Goal: Task Accomplishment & Management: Use online tool/utility

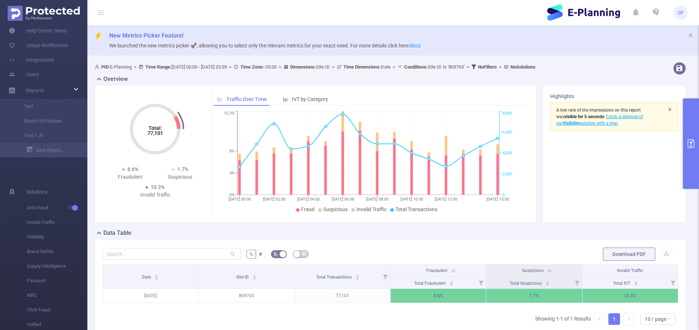
click at [668, 109] on icon "icon: close" at bounding box center [670, 109] width 4 height 4
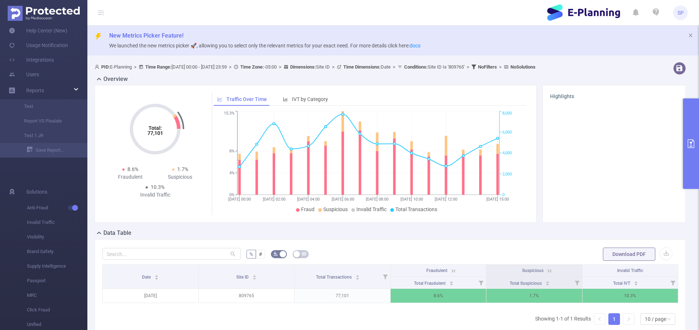
click at [689, 132] on button "primary" at bounding box center [691, 143] width 16 height 90
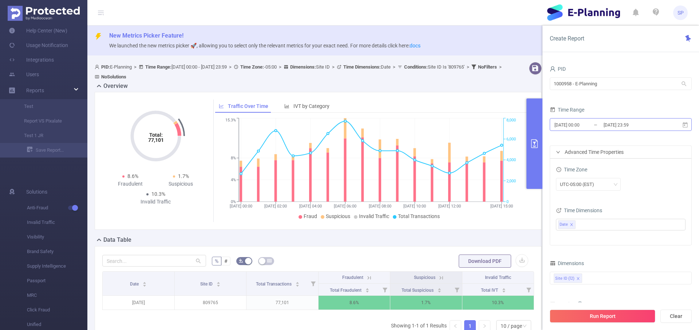
click at [579, 125] on input "[DATE] 00:00" at bounding box center [583, 125] width 59 height 10
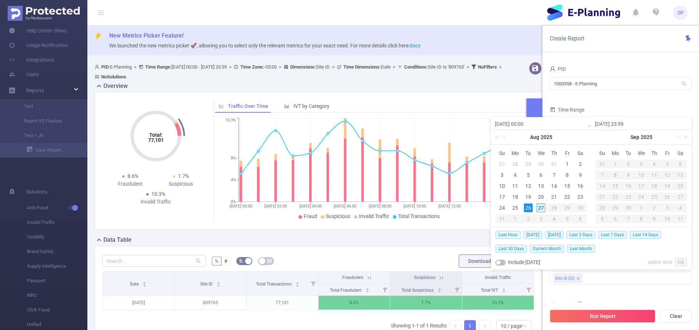
click at [540, 207] on div "27" at bounding box center [541, 207] width 9 height 9
click at [543, 207] on div "27" at bounding box center [541, 207] width 9 height 9
type input "[DATE] 00:00"
type input "[DATE] 23:59"
type input "[DATE] 00:00"
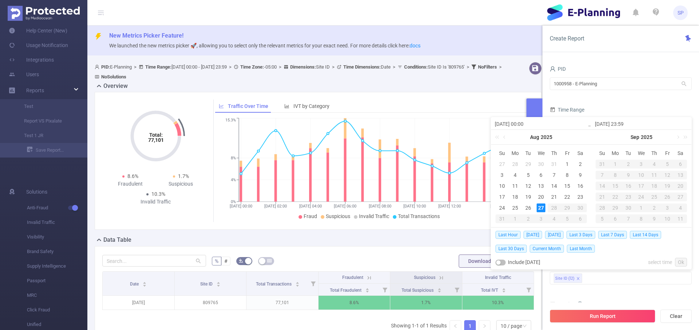
type input "[DATE] 23:59"
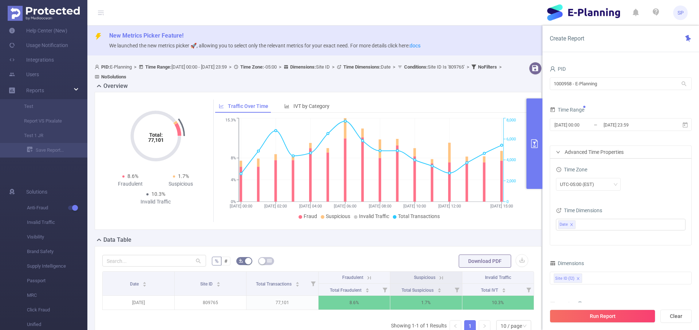
click at [639, 108] on div "Time Range" at bounding box center [621, 111] width 142 height 12
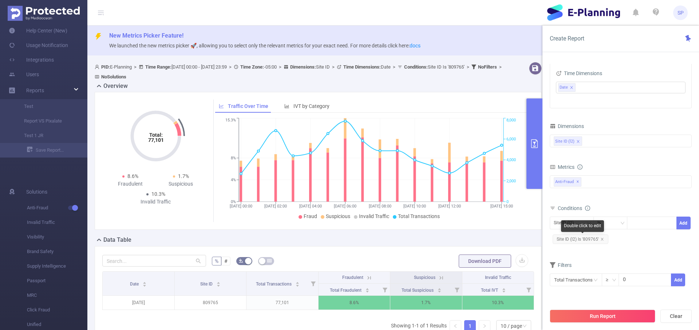
click at [604, 240] on span "Site ID (l2) Is '809765'" at bounding box center [581, 238] width 56 height 9
click at [601, 238] on icon "icon: close" at bounding box center [603, 239] width 4 height 4
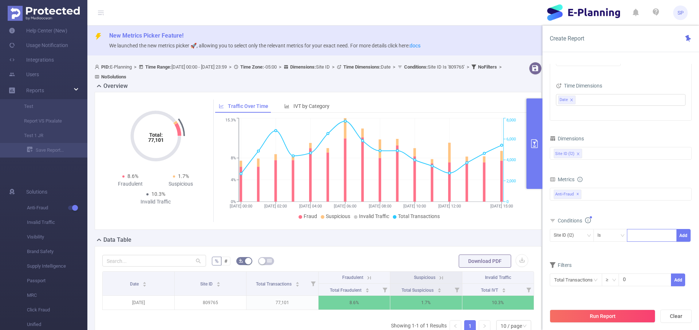
click at [639, 235] on div at bounding box center [652, 235] width 42 height 12
paste input "561232"
type input "561232"
click at [688, 238] on button "Add" at bounding box center [684, 235] width 14 height 13
click at [603, 314] on button "Run Report" at bounding box center [603, 315] width 106 height 13
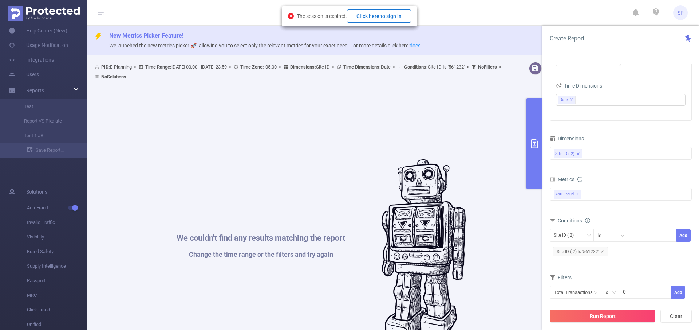
click at [378, 13] on button "Click here to sign in" at bounding box center [379, 15] width 64 height 13
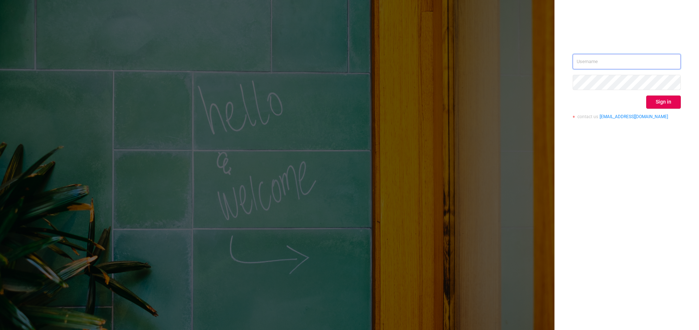
click at [629, 55] on input "text" at bounding box center [627, 61] width 108 height 15
paste input "[EMAIL_ADDRESS][DOMAIN_NAME]"
type input "[EMAIL_ADDRESS][DOMAIN_NAME]"
click at [659, 106] on button "Sign in" at bounding box center [664, 101] width 35 height 13
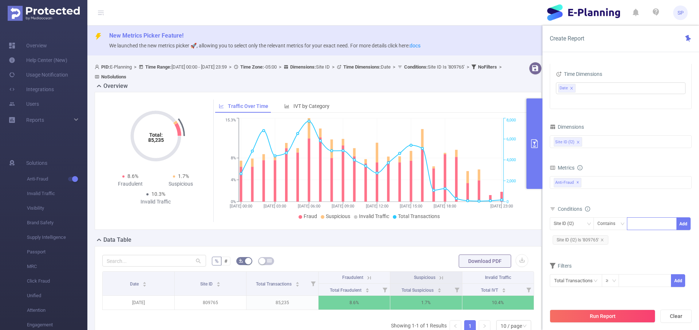
click at [639, 226] on div at bounding box center [652, 223] width 42 height 12
paste input "561232"
type input "561232"
click at [651, 236] on li "561232" at bounding box center [652, 239] width 50 height 12
click at [617, 226] on div "Contains" at bounding box center [609, 223] width 23 height 12
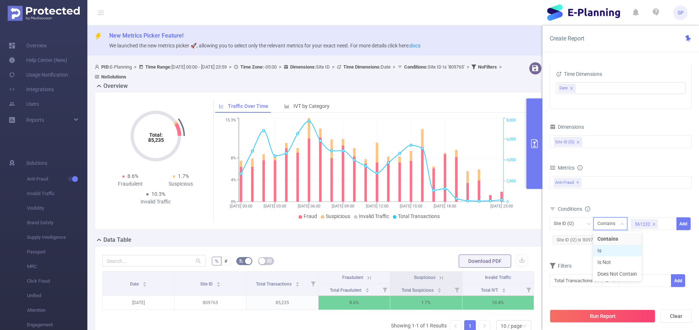
click at [610, 247] on li "Is" at bounding box center [617, 250] width 48 height 12
click at [679, 225] on button "Add" at bounding box center [684, 223] width 14 height 13
click at [603, 240] on span "Site ID (l2) Is '809765'" at bounding box center [581, 239] width 56 height 9
click at [603, 240] on icon "icon: close" at bounding box center [603, 240] width 4 height 4
click at [591, 318] on button "Run Report" at bounding box center [603, 315] width 106 height 13
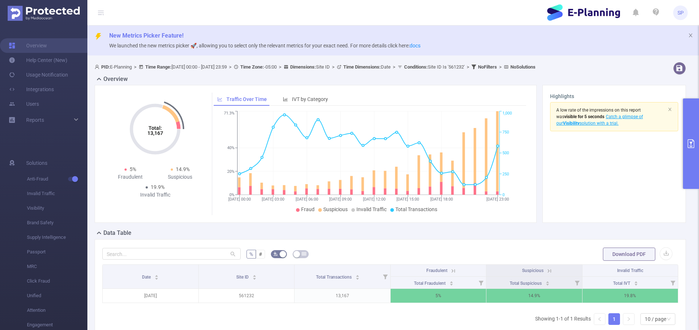
click at [694, 163] on button "primary" at bounding box center [691, 143] width 16 height 90
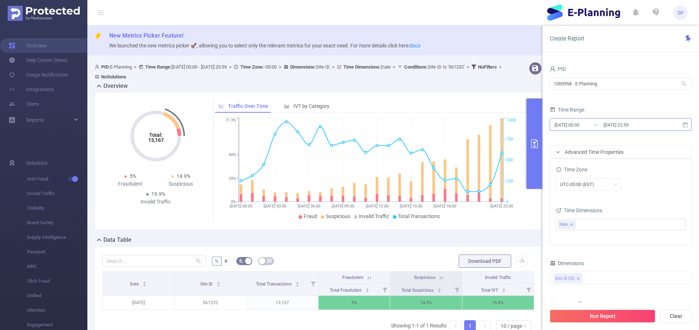
click at [584, 128] on input "[DATE] 00:00" at bounding box center [583, 125] width 59 height 10
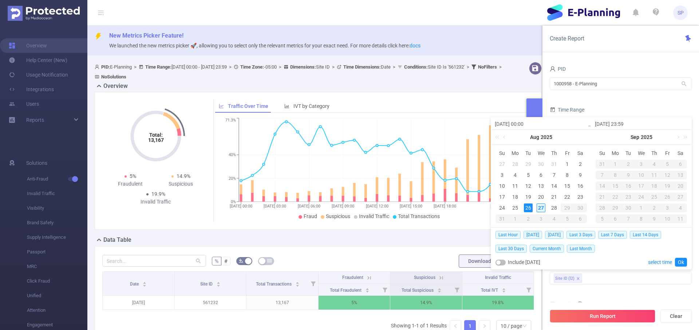
click at [539, 205] on div "27" at bounding box center [541, 207] width 9 height 9
type input "[DATE] 00:00"
type input "[DATE] 23:59"
type input "[DATE] 00:00"
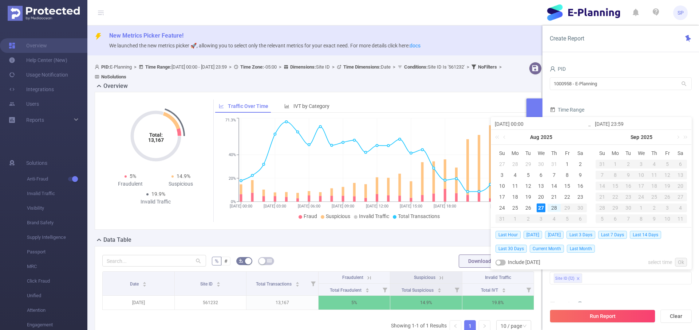
type input "[DATE] 23:59"
click at [610, 281] on div "Site ID (l2)" at bounding box center [621, 278] width 134 height 12
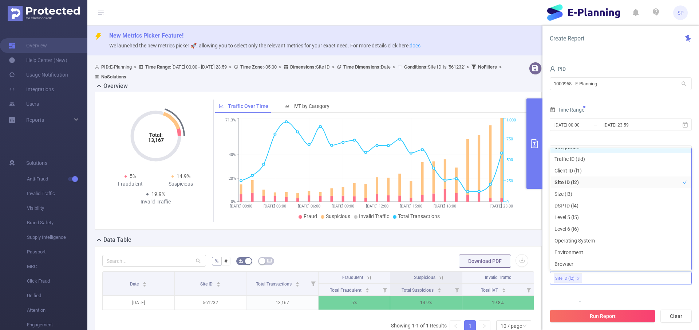
scroll to position [1, 0]
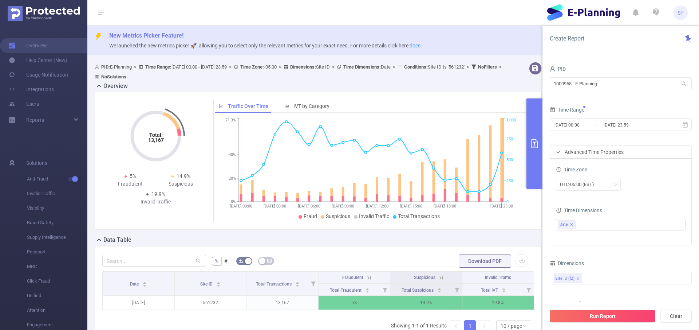
click at [628, 139] on form "PID 1000958 - E-Planning 1000958 - E-Planning Time Range [DATE] 00:00 _ [DATE] …" at bounding box center [621, 154] width 142 height 181
click at [589, 317] on button "Run Report" at bounding box center [603, 315] width 106 height 13
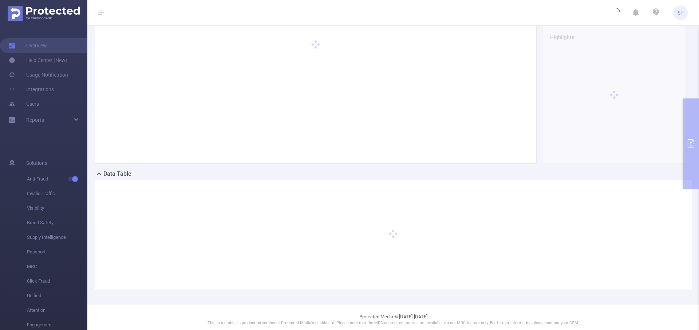
scroll to position [64, 0]
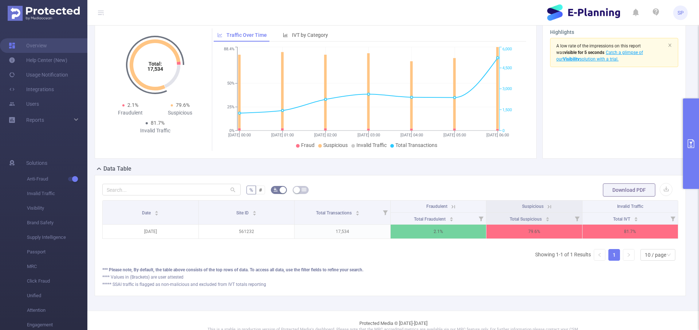
click at [695, 148] on button "primary" at bounding box center [691, 143] width 16 height 90
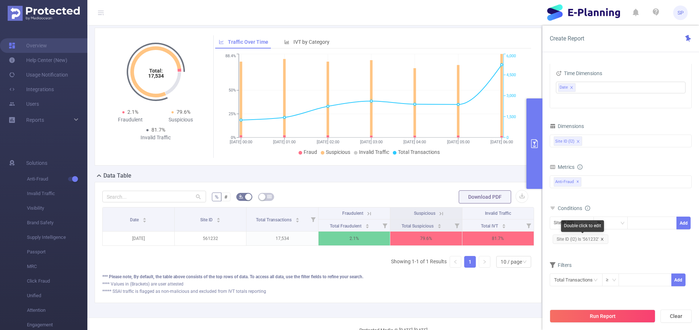
click at [602, 239] on icon "icon: close" at bounding box center [602, 239] width 3 height 3
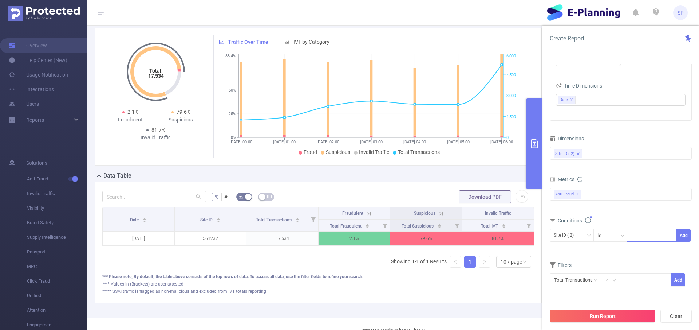
click at [631, 238] on input at bounding box center [632, 235] width 3 height 9
paste input "870024"
type input "870024"
click at [689, 236] on button "Add" at bounding box center [684, 235] width 14 height 13
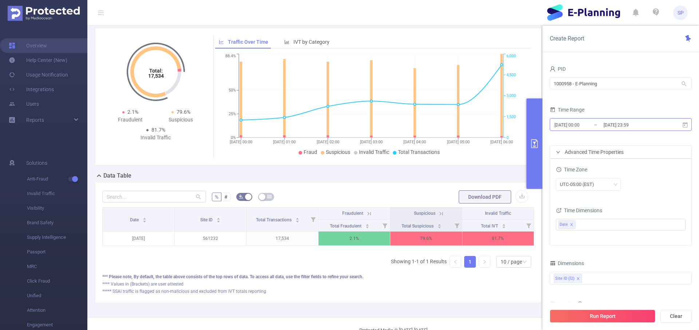
click at [581, 126] on input "[DATE] 00:00" at bounding box center [583, 125] width 59 height 10
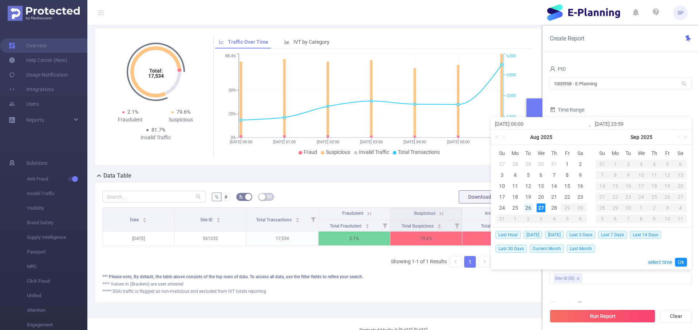
click at [529, 209] on div "26" at bounding box center [528, 207] width 9 height 9
type input "[DATE] 00:00"
type input "[DATE] 23:59"
type input "[DATE] 00:00"
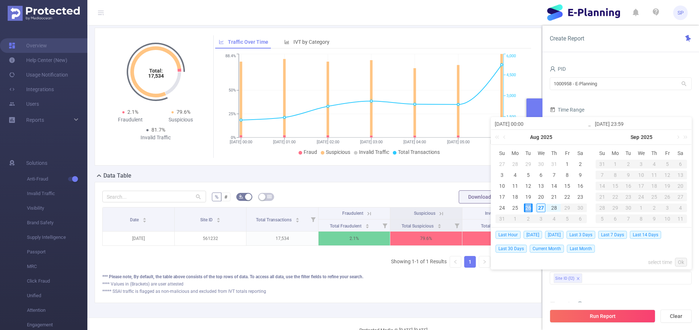
type input "[DATE] 23:59"
click at [683, 261] on link "Ok" at bounding box center [681, 262] width 12 height 9
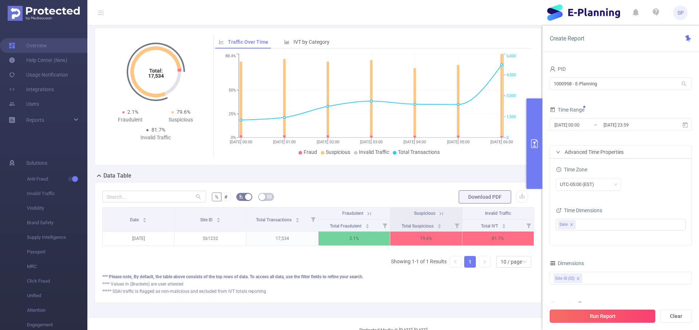
click at [596, 312] on button "Run Report" at bounding box center [603, 315] width 106 height 13
